Goal: Task Accomplishment & Management: Use online tool/utility

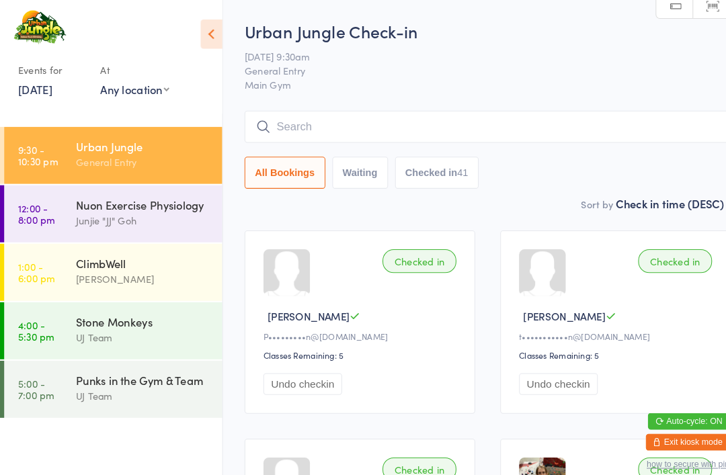
click at [640, 134] on input "search" at bounding box center [470, 122] width 469 height 31
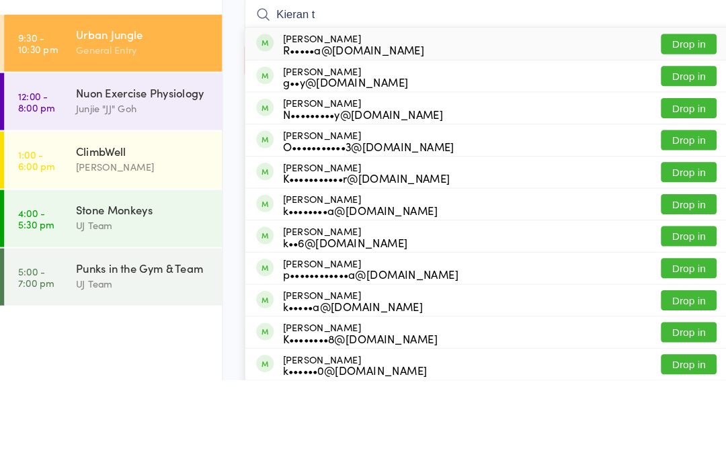
type input "Kieran t"
click at [676, 265] on button "Drop in" at bounding box center [665, 274] width 54 height 19
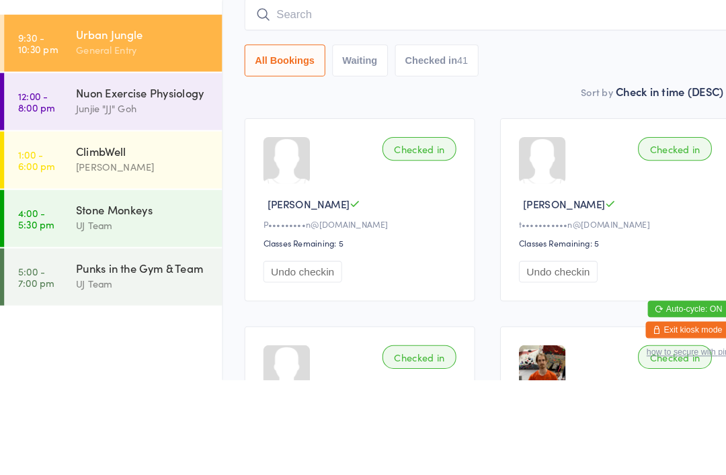
scroll to position [91, 0]
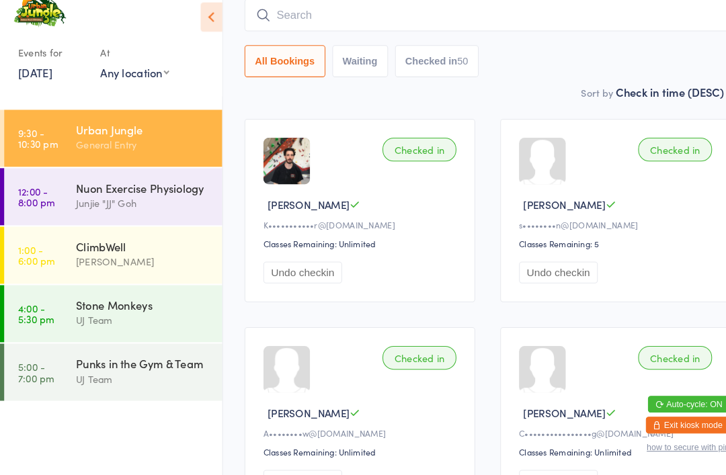
click at [339, 15] on input "search" at bounding box center [470, 30] width 469 height 31
type input "R"
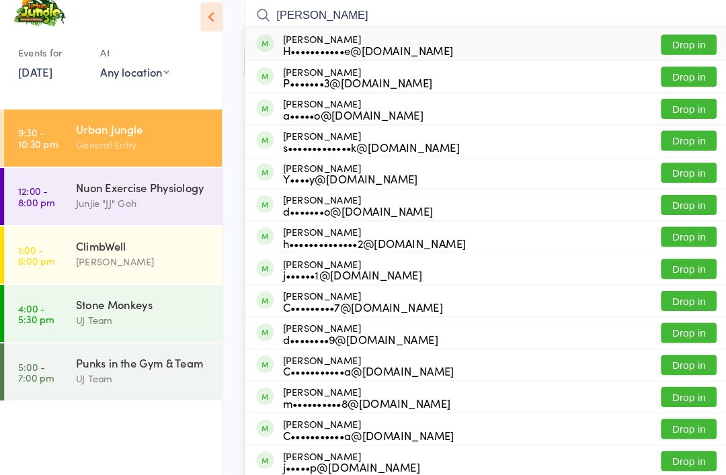
type input "[PERSON_NAME]"
click at [645, 112] on button "Drop in" at bounding box center [665, 121] width 54 height 19
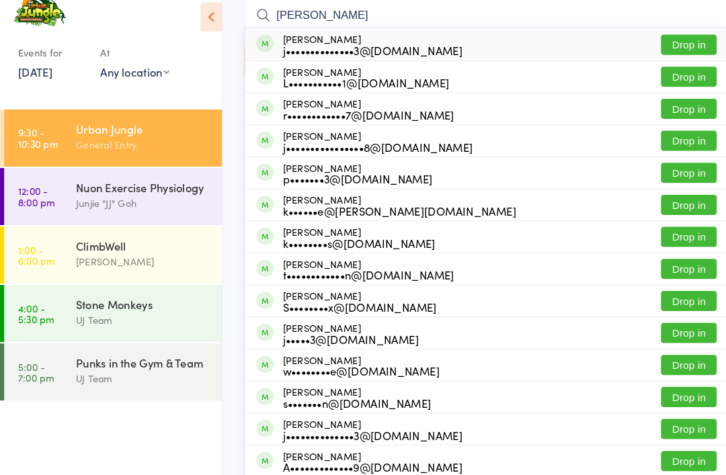
type input "[PERSON_NAME]"
click at [676, 50] on button "Drop in" at bounding box center [665, 59] width 54 height 19
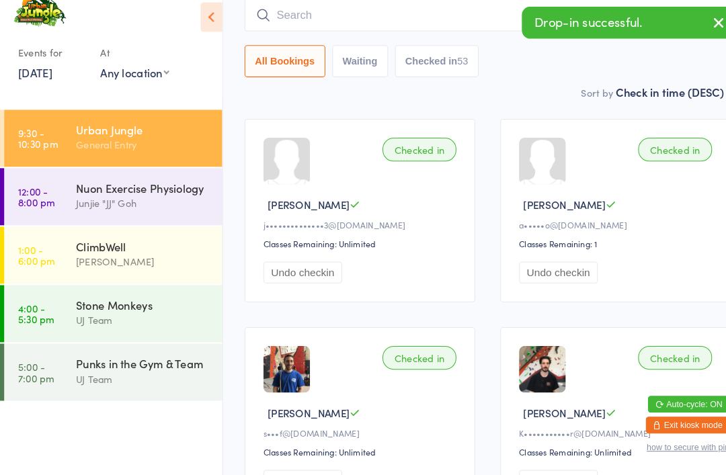
click at [399, 16] on input "search" at bounding box center [470, 30] width 469 height 31
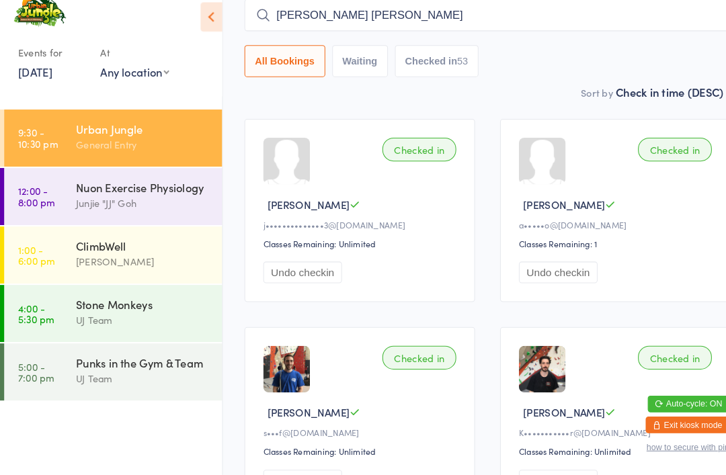
type input "[PERSON_NAME]"
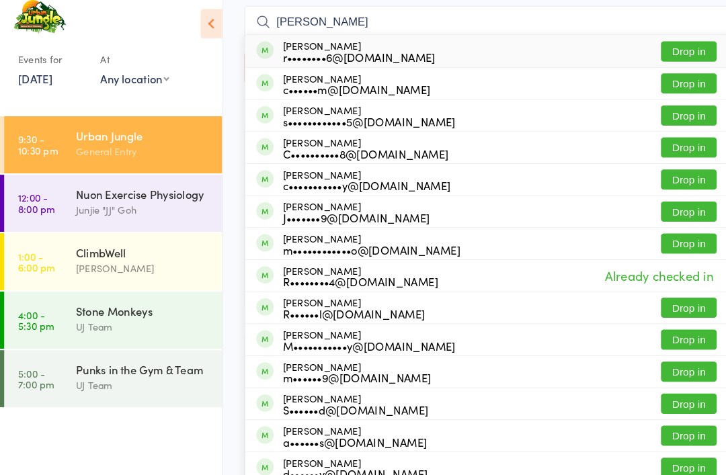
type input "[PERSON_NAME]"
click at [669, 50] on button "Drop in" at bounding box center [665, 59] width 54 height 19
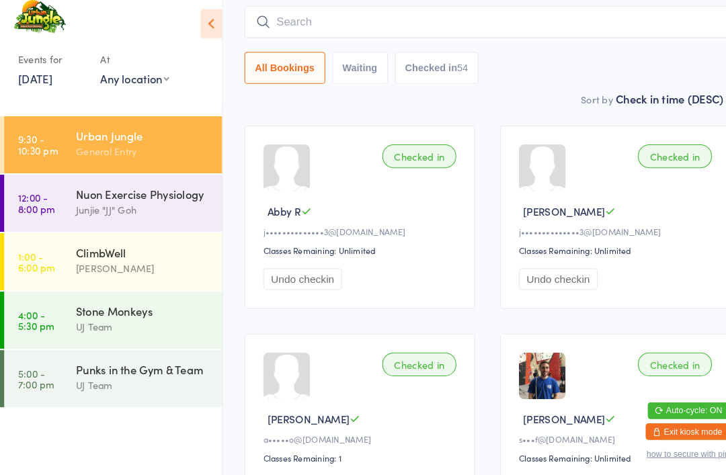
scroll to position [101, 0]
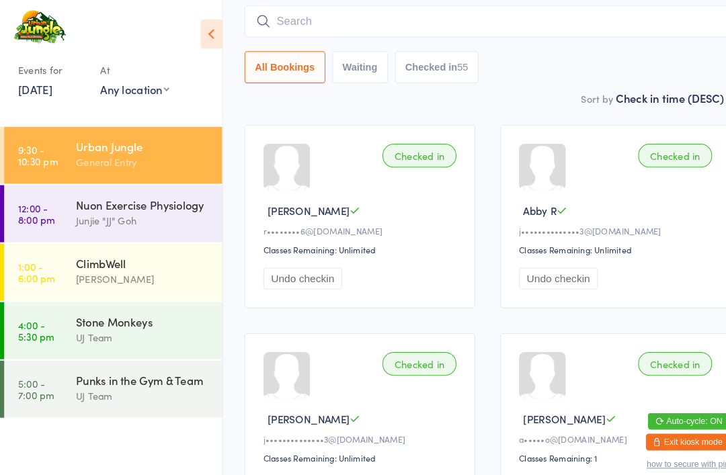
click at [492, 35] on input "search" at bounding box center [470, 20] width 469 height 31
click at [534, 26] on input "search" at bounding box center [470, 20] width 469 height 31
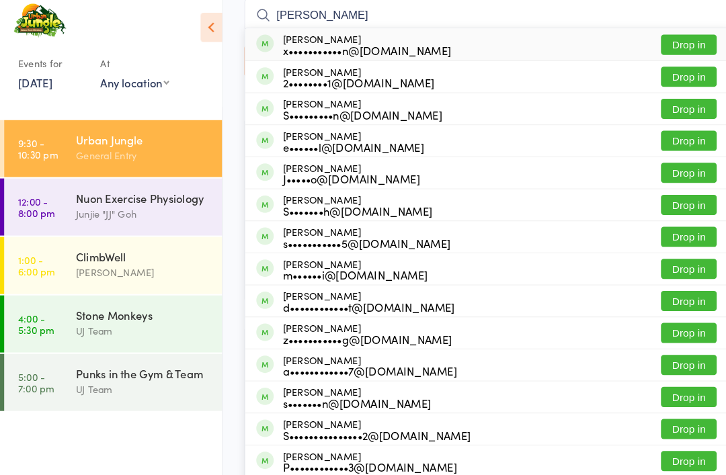
type input "[PERSON_NAME]"
click at [677, 44] on button "Drop in" at bounding box center [665, 49] width 54 height 19
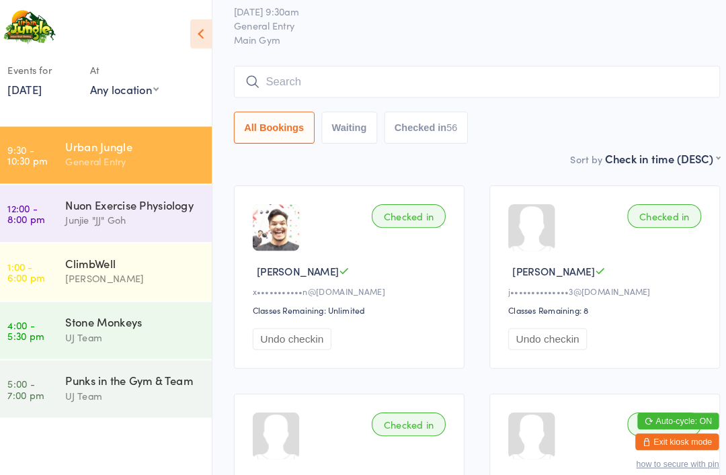
scroll to position [45, 0]
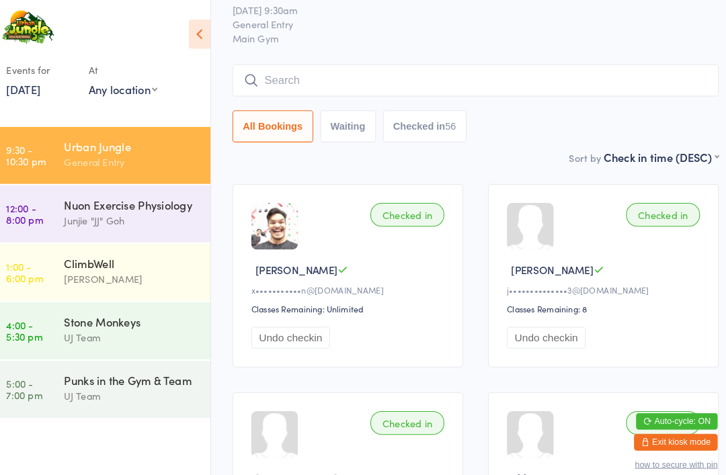
click at [298, 93] on input "search" at bounding box center [470, 77] width 469 height 31
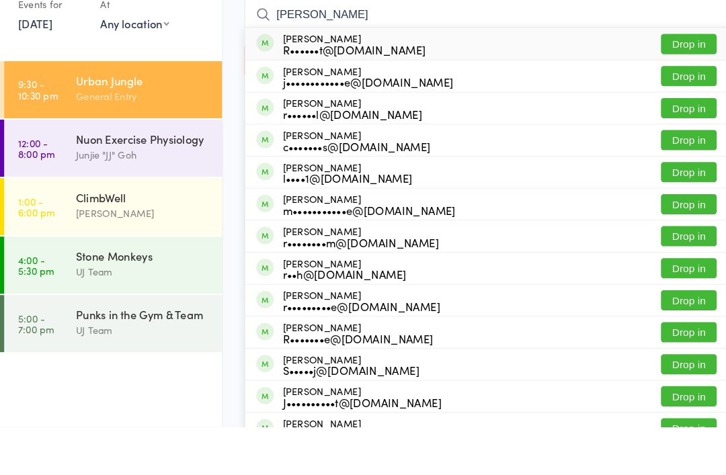
type input "[PERSON_NAME]"
click at [657, 127] on button "Drop in" at bounding box center [665, 136] width 54 height 19
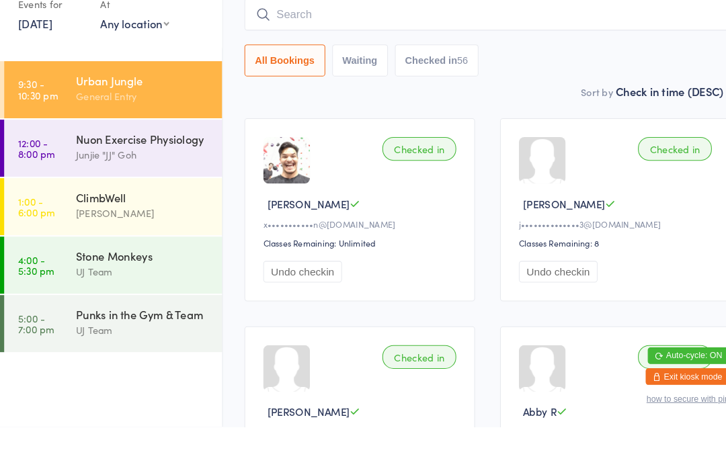
scroll to position [108, 0]
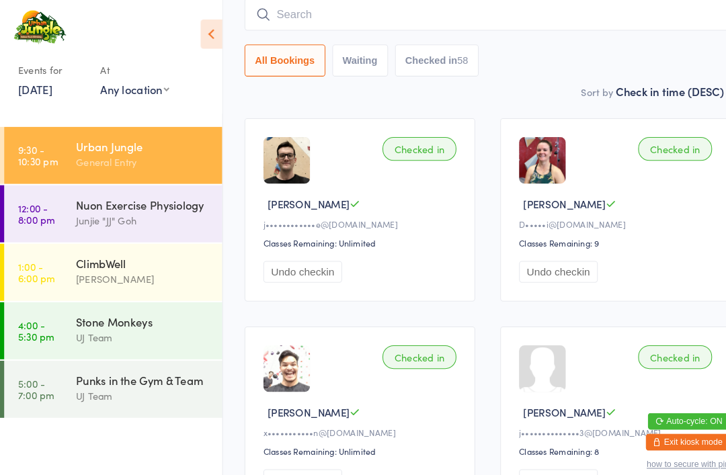
click at [326, 10] on input "search" at bounding box center [470, 14] width 469 height 31
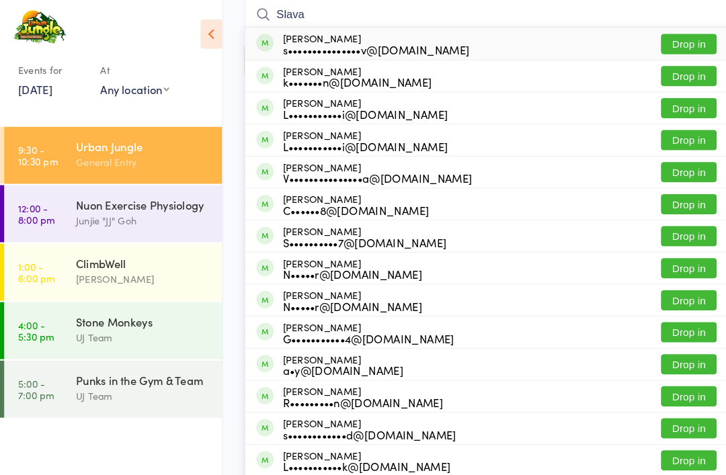
type input "Slava"
click at [664, 42] on button "Drop in" at bounding box center [665, 42] width 54 height 19
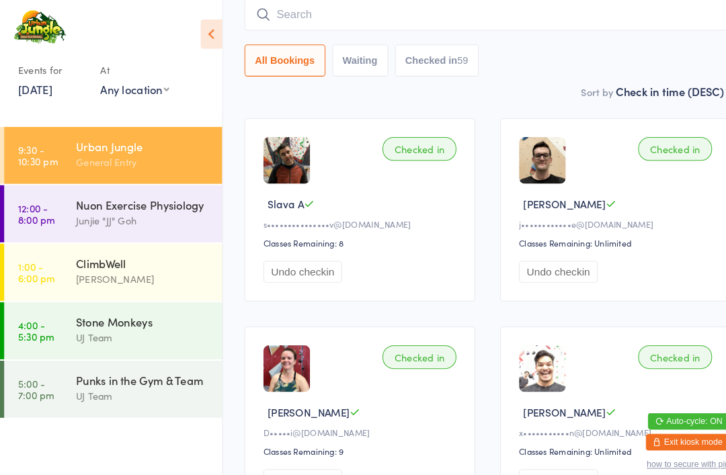
click at [302, 9] on input "search" at bounding box center [470, 14] width 469 height 31
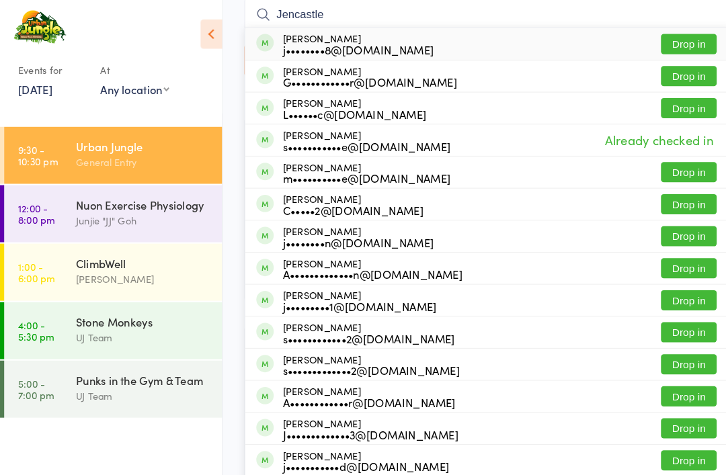
type input "Jencastle"
click at [669, 38] on button "Drop in" at bounding box center [665, 42] width 54 height 19
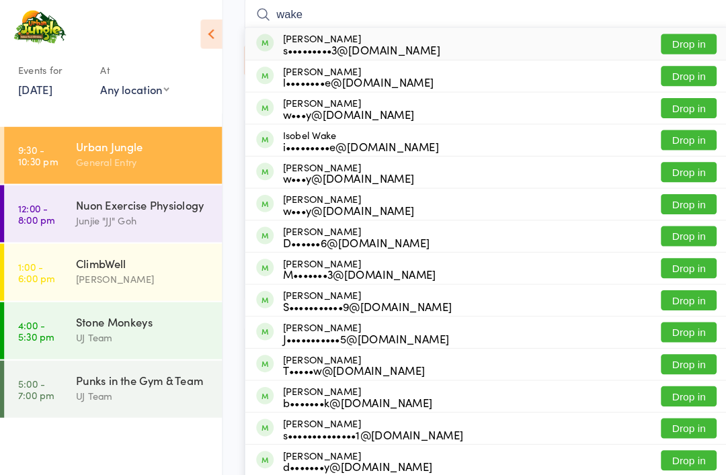
type input "wake"
click at [685, 79] on button "Drop in" at bounding box center [665, 73] width 54 height 19
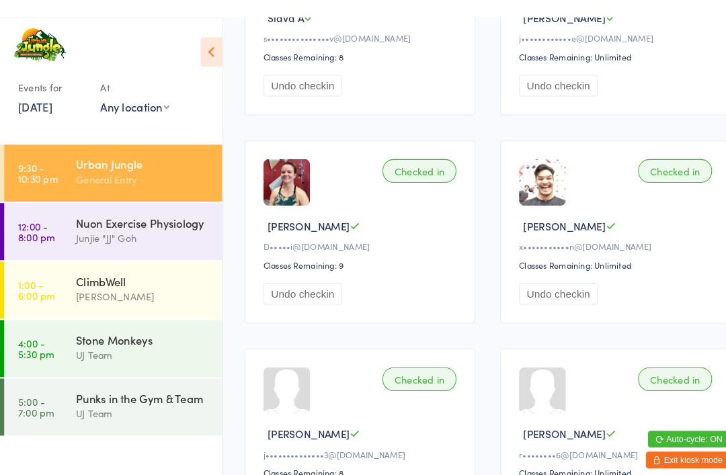
scroll to position [0, 0]
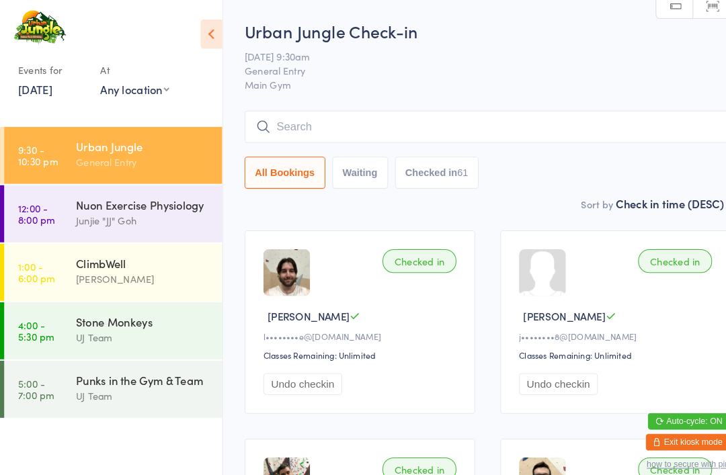
click at [372, 126] on input "search" at bounding box center [470, 122] width 469 height 31
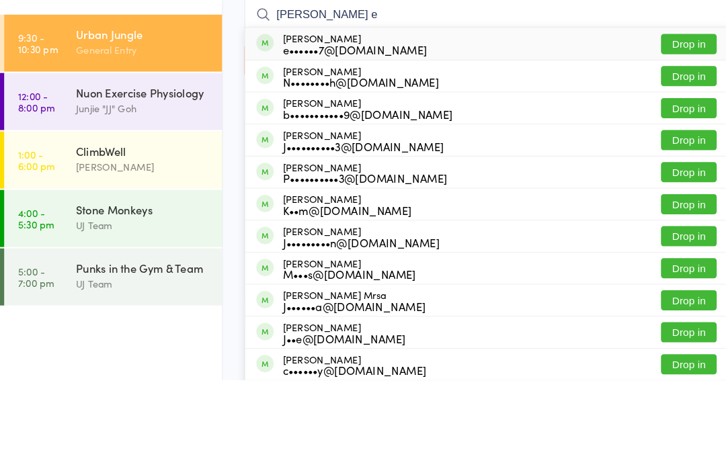
type input "[PERSON_NAME] e"
click at [661, 141] on button "Drop in" at bounding box center [665, 150] width 54 height 19
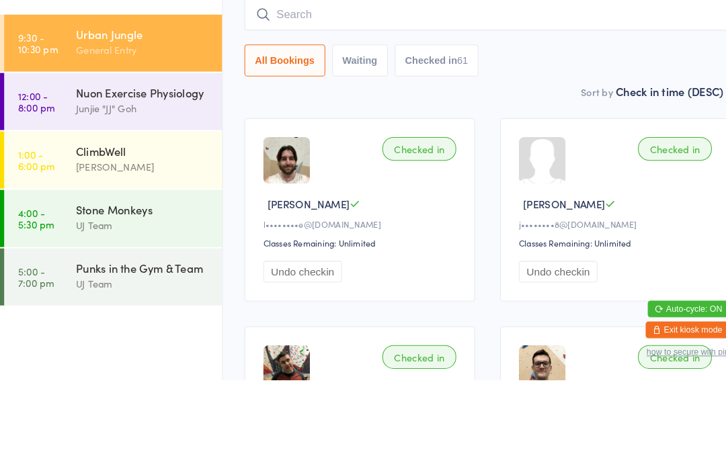
scroll to position [91, 0]
